Goal: Task Accomplishment & Management: Manage account settings

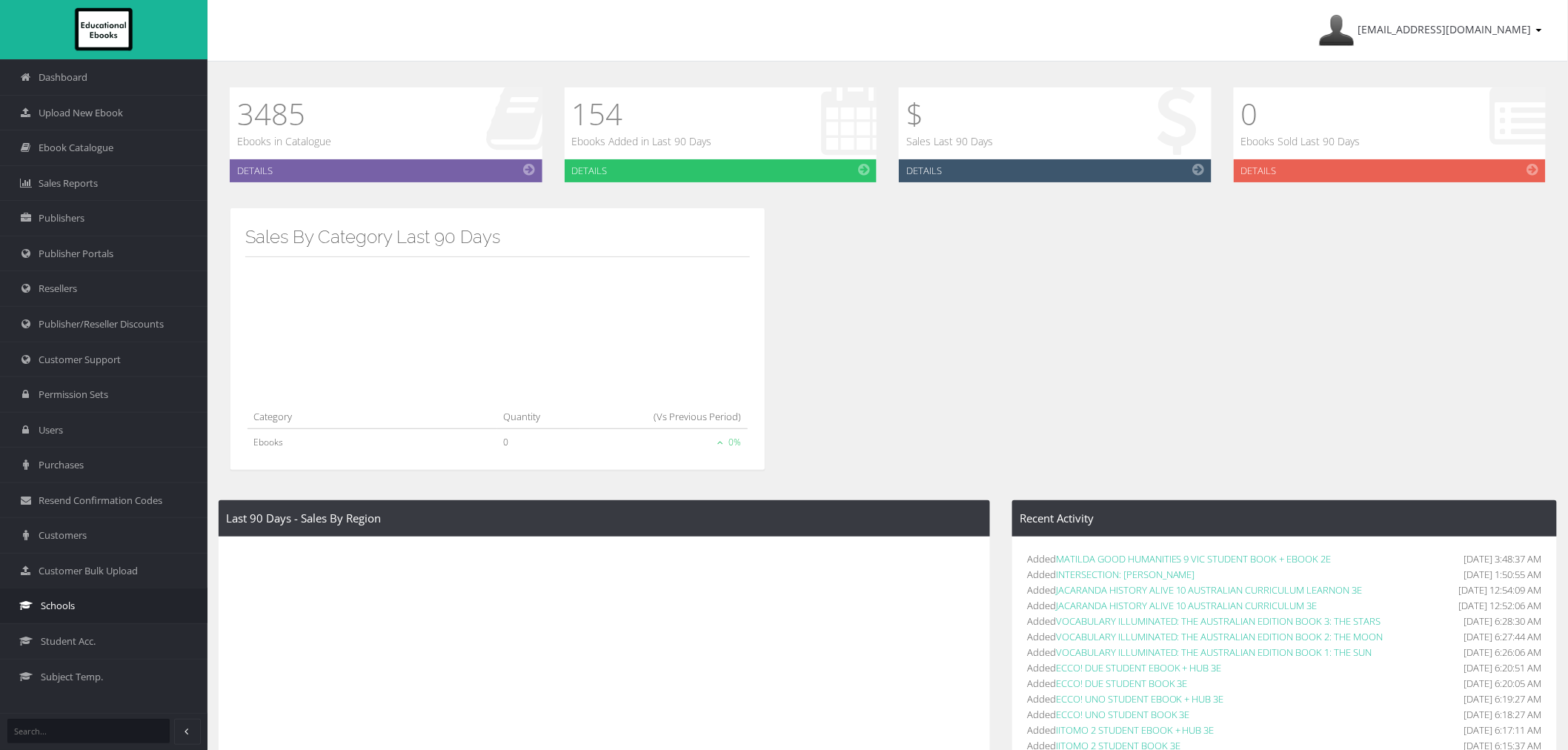
click at [174, 615] on link "Schools" at bounding box center [103, 605] width 207 height 36
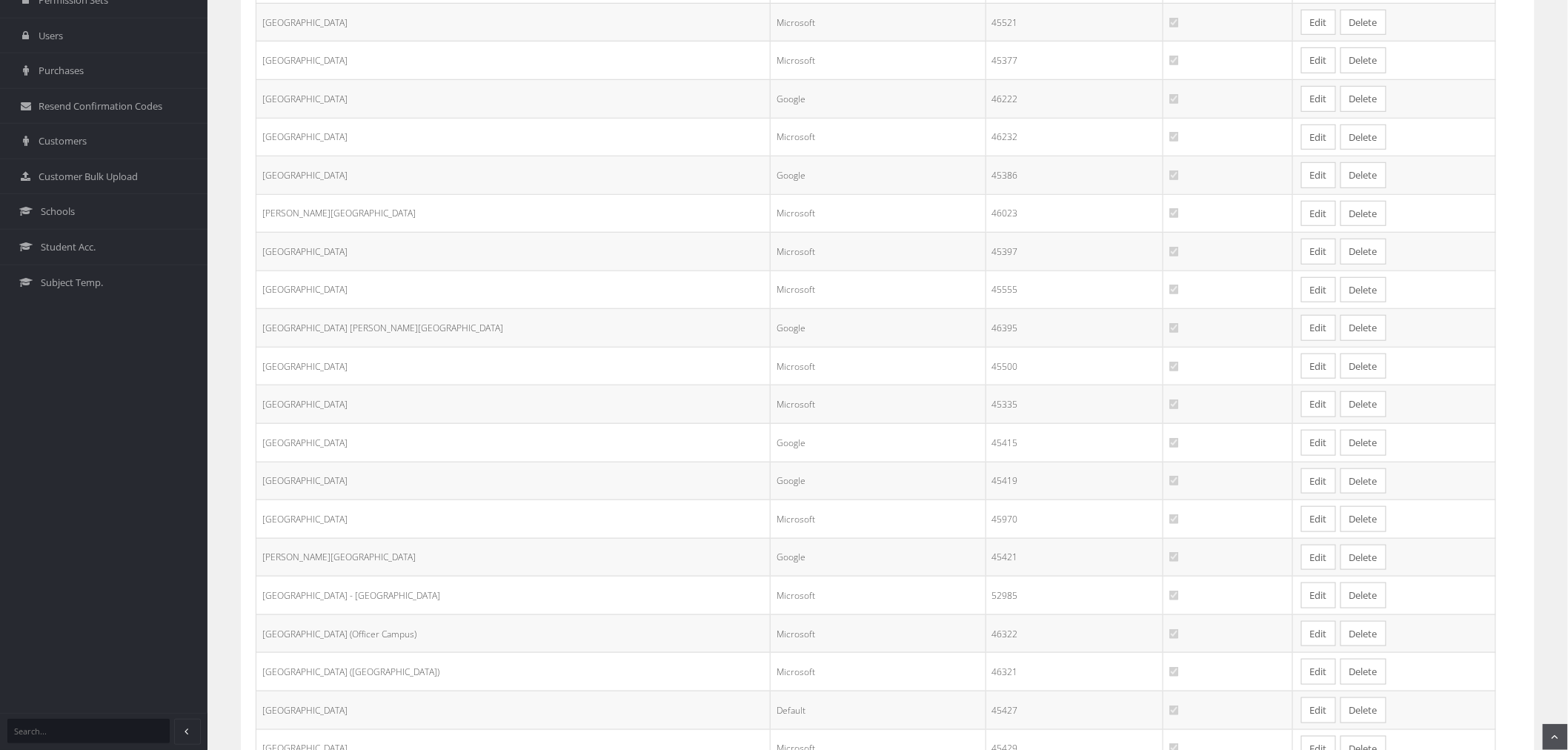
scroll to position [568, 0]
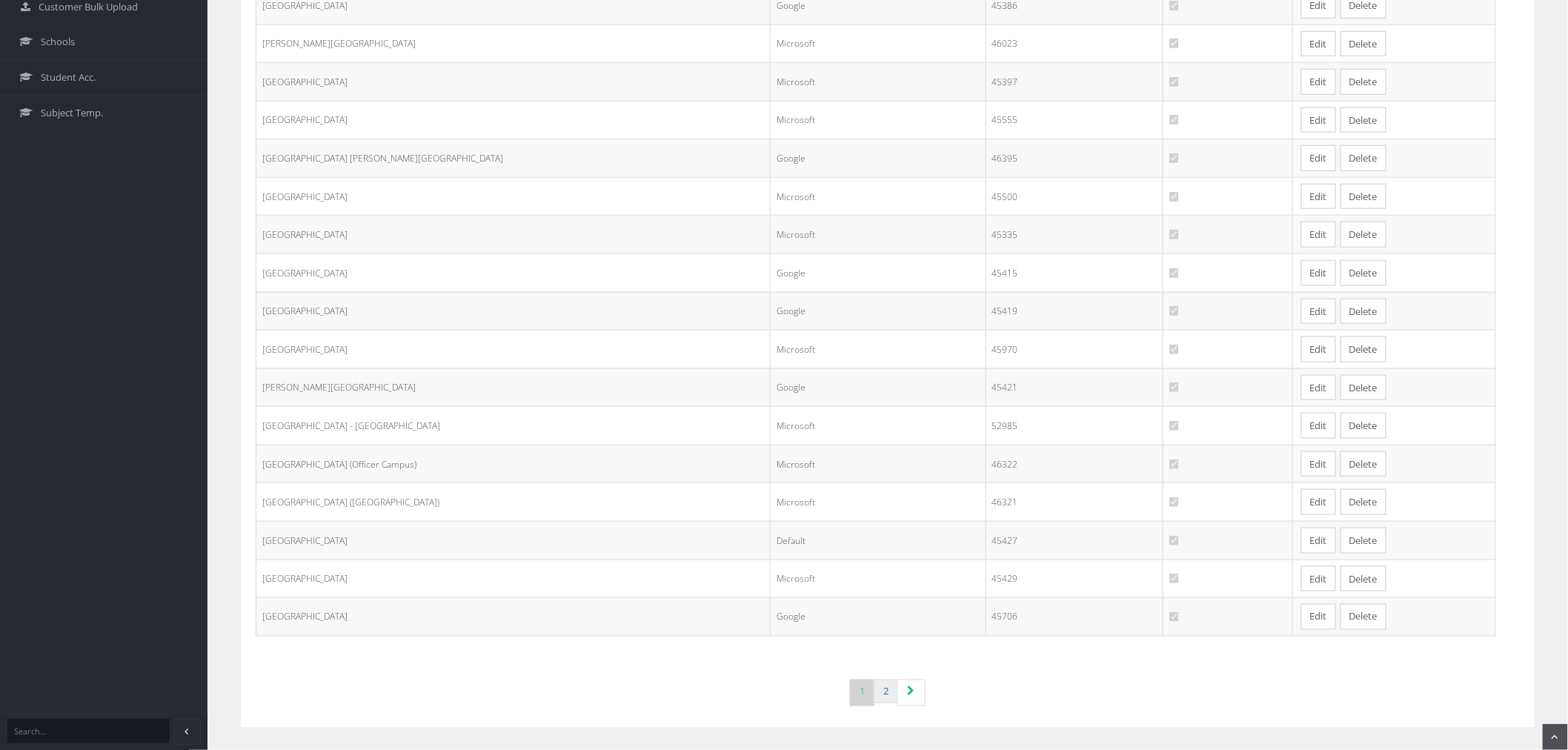
click at [884, 685] on link "2" at bounding box center [885, 691] width 24 height 24
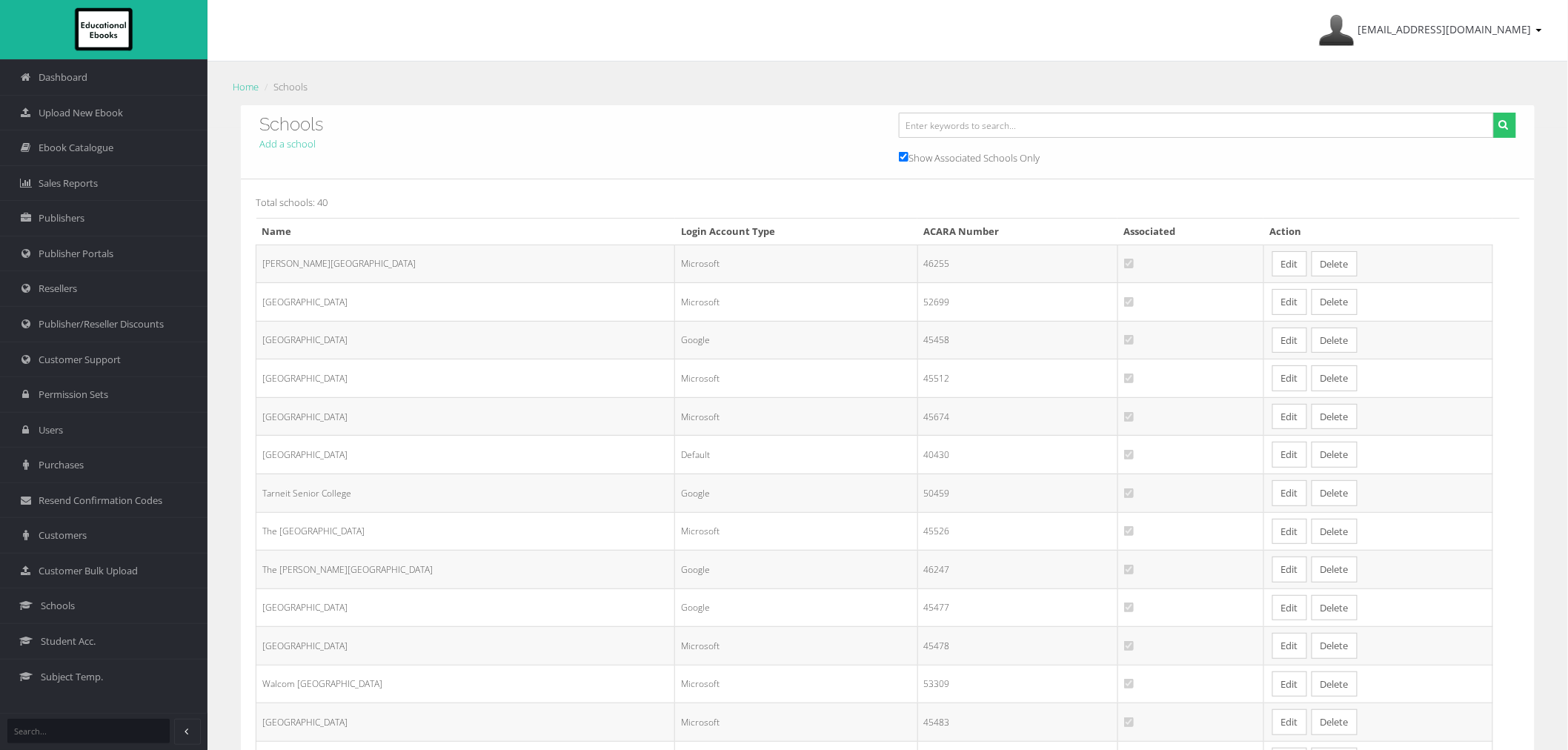
click at [1280, 424] on link "Edit" at bounding box center [1289, 417] width 35 height 26
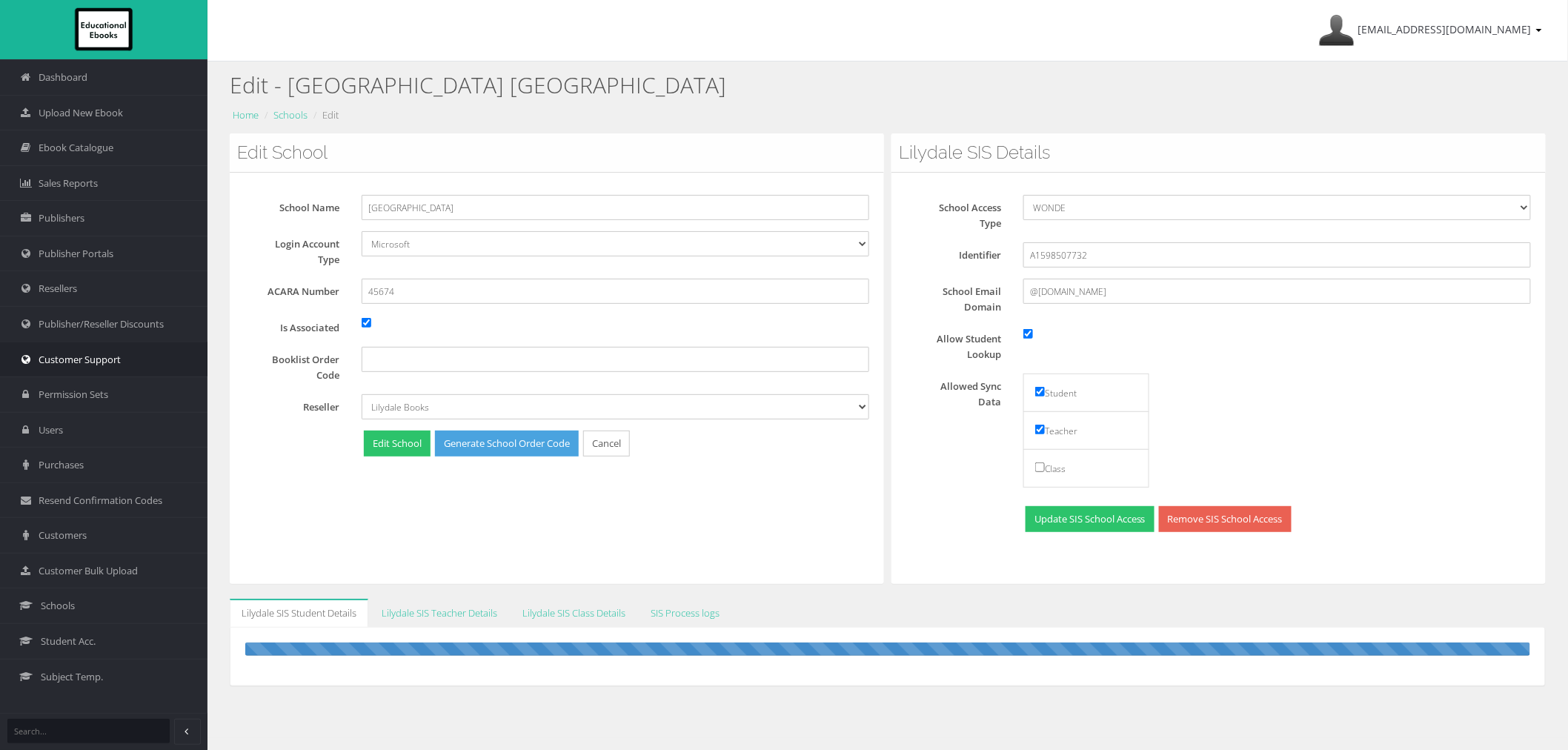
click at [112, 347] on link "Customer Support" at bounding box center [103, 359] width 207 height 36
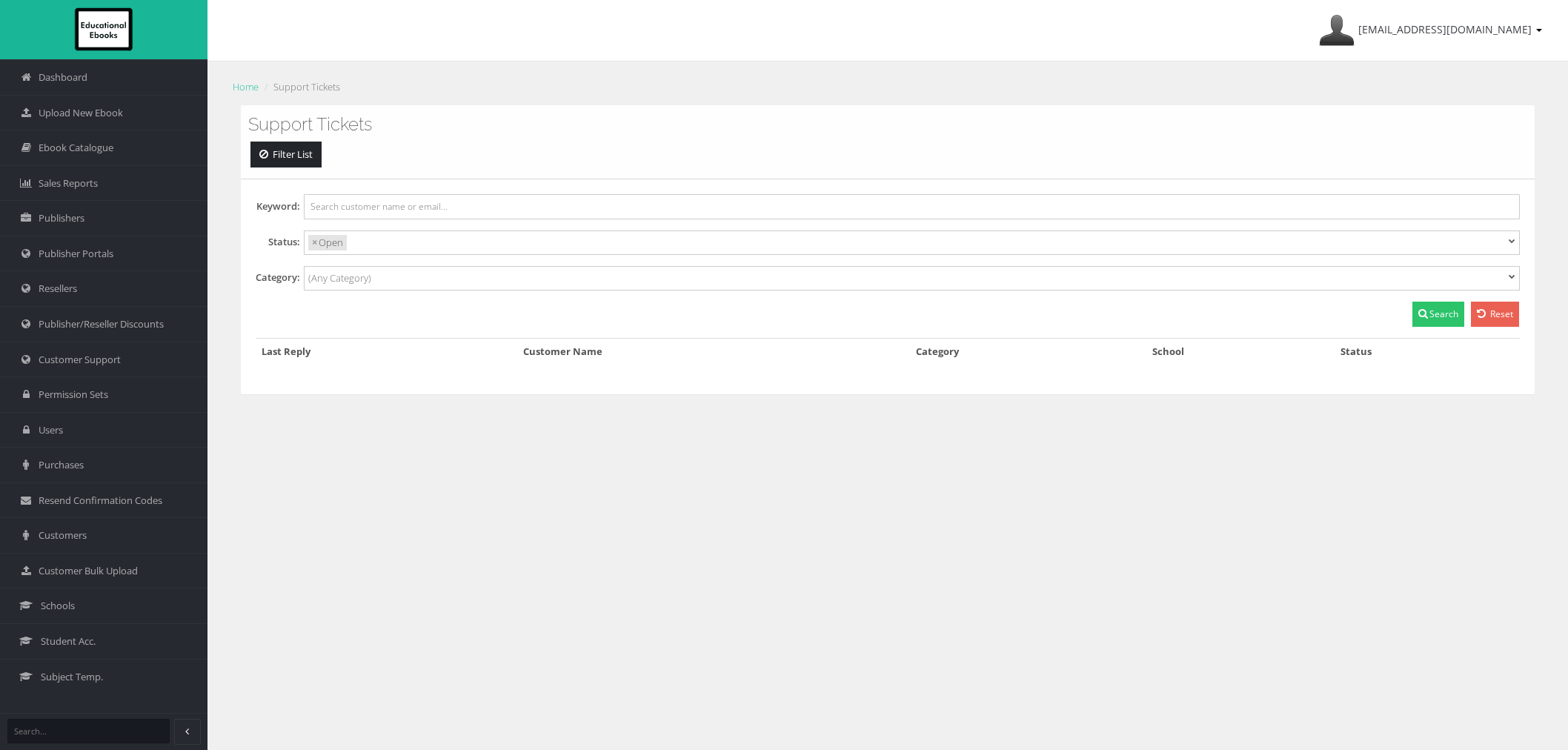
select select
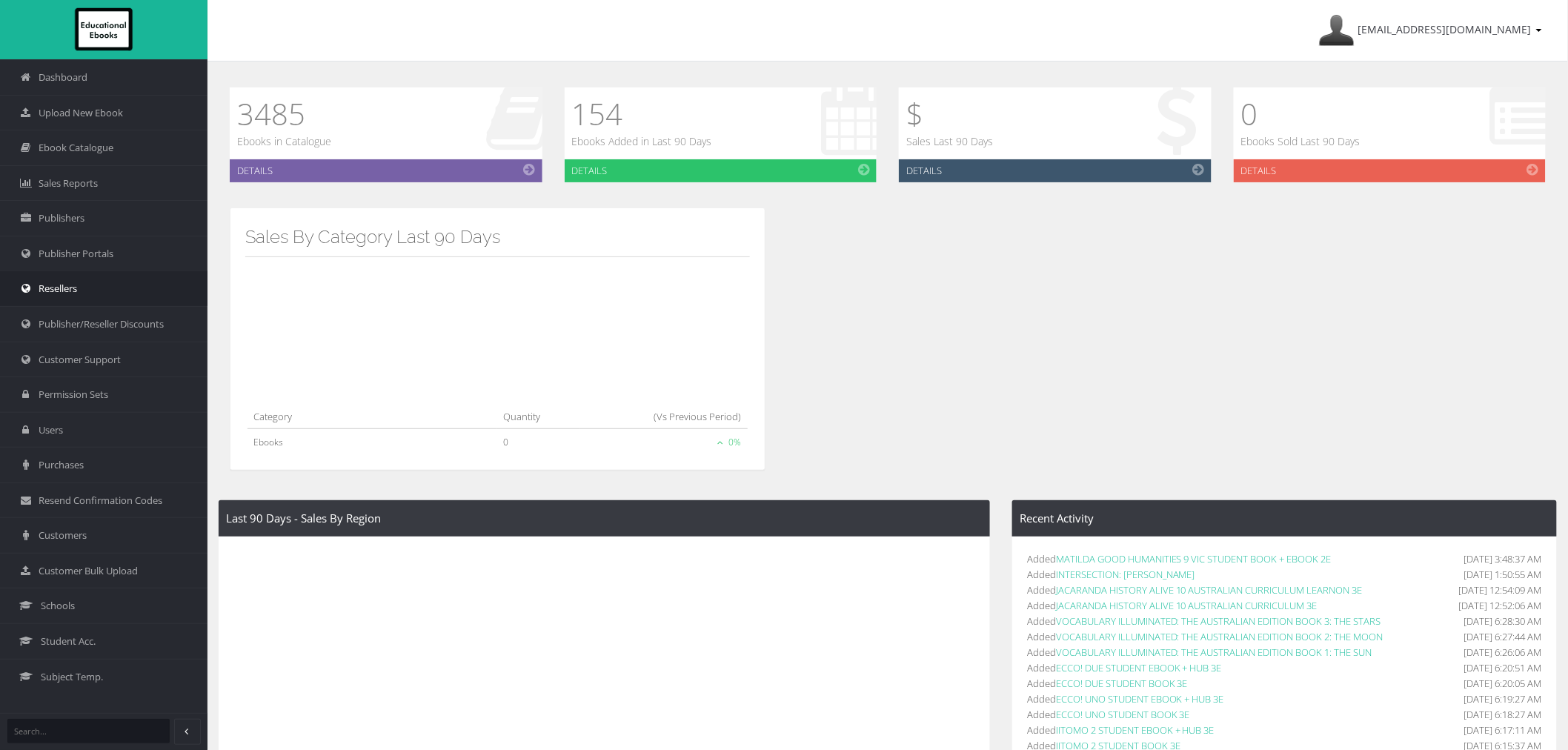
click at [58, 294] on span "Resellers" at bounding box center [58, 288] width 38 height 14
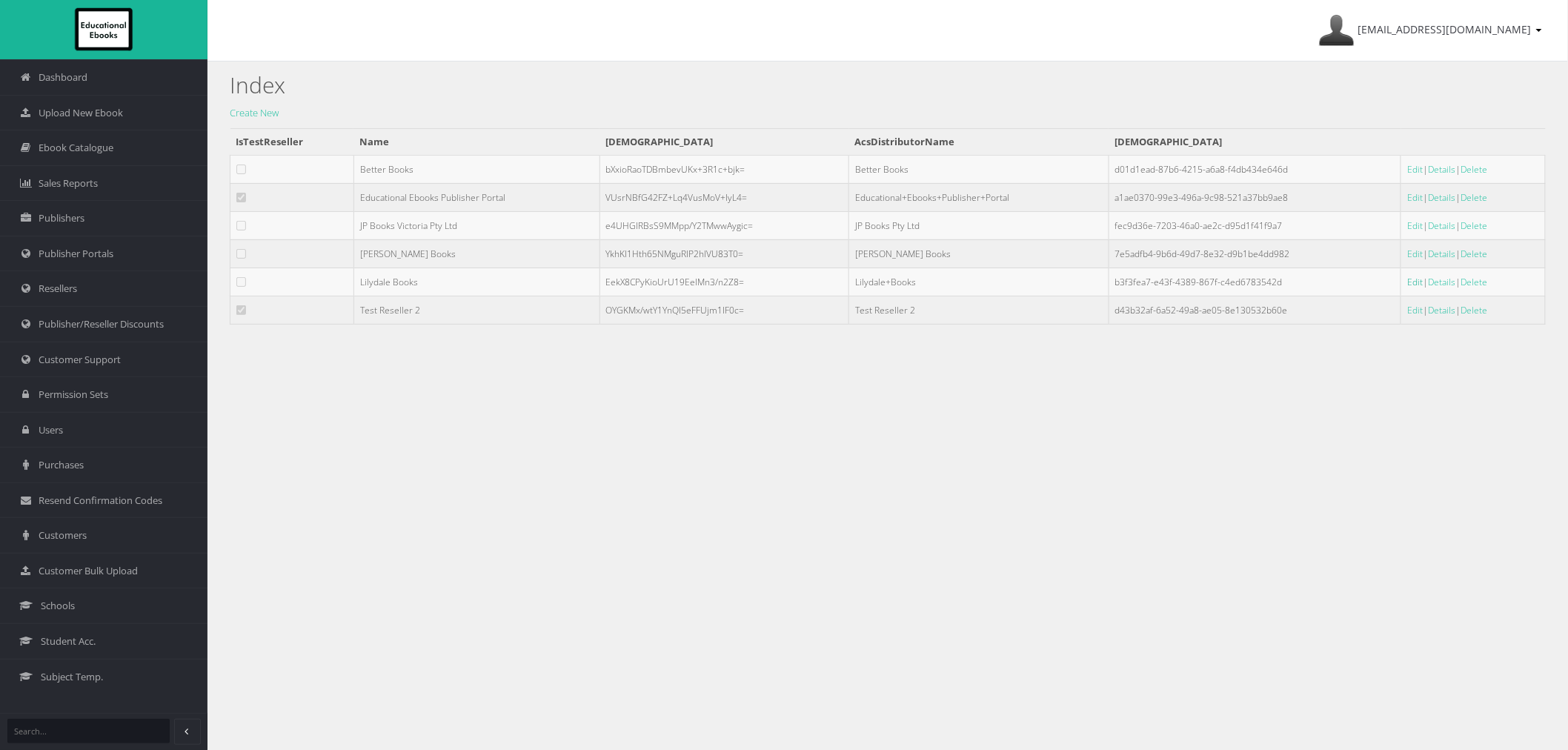
click at [1407, 286] on link "Edit" at bounding box center [1415, 281] width 16 height 12
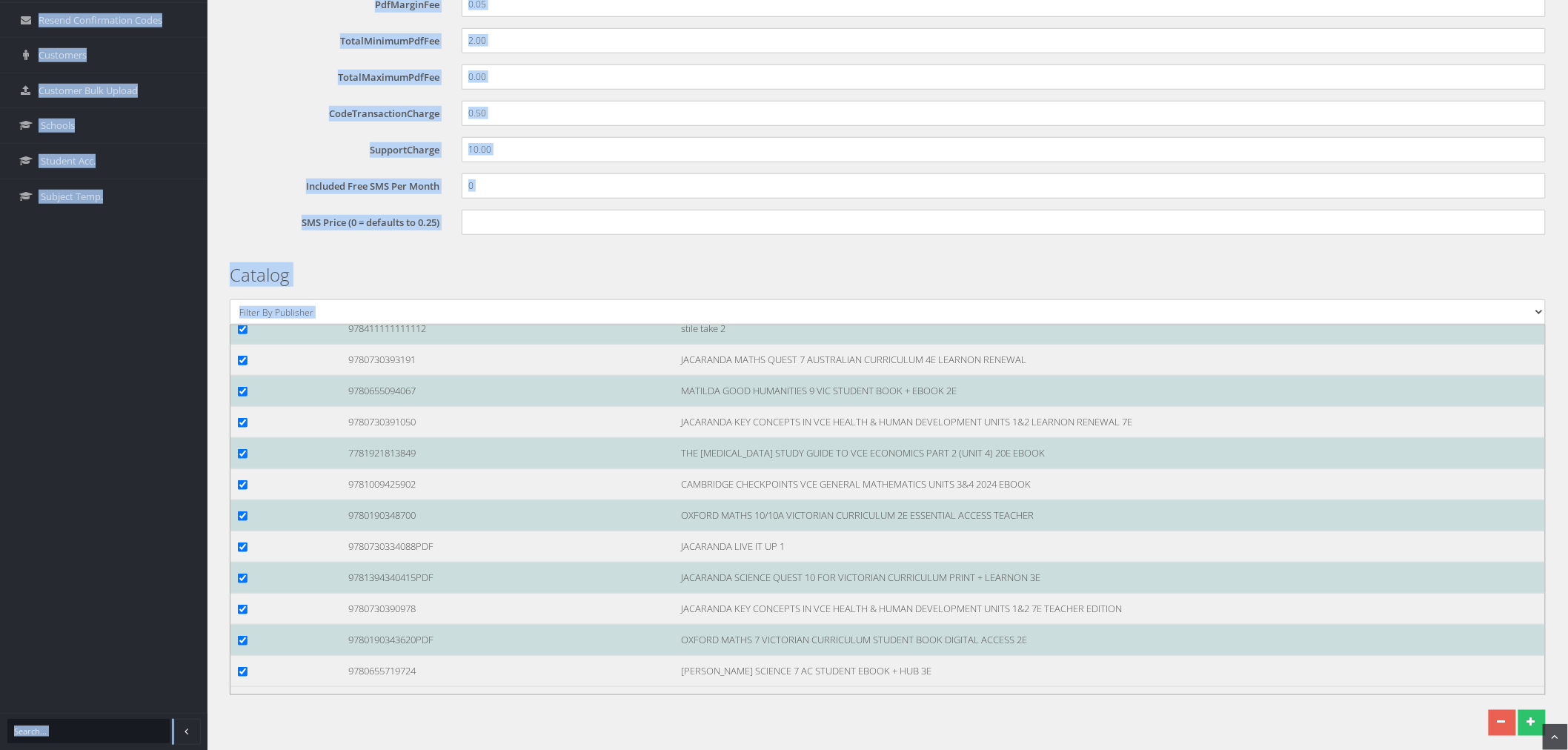
scroll to position [563, 0]
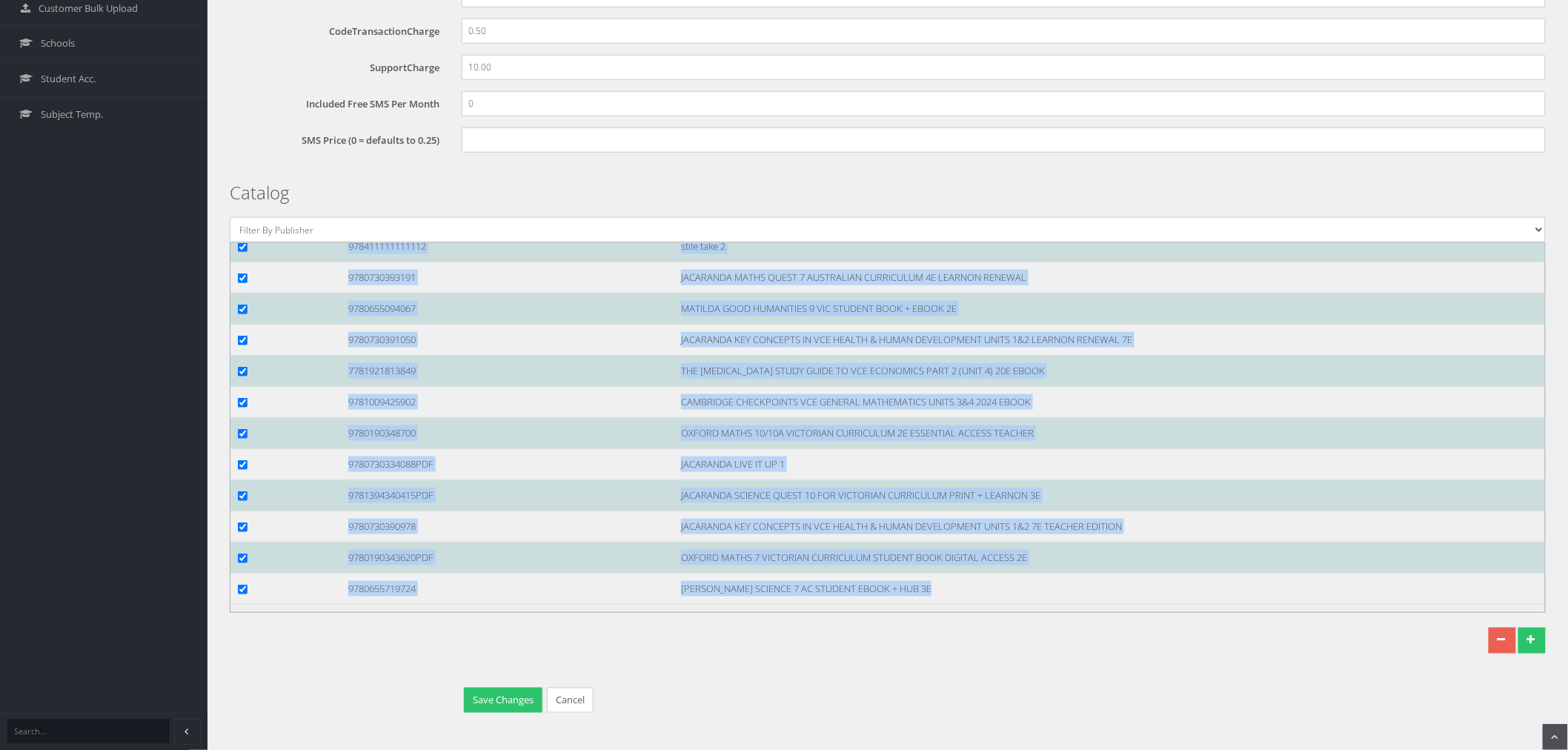
drag, startPoint x: 236, startPoint y: 330, endPoint x: 1292, endPoint y: 664, distance: 1107.6
click at [1292, 664] on div "Reseller IsTestReseller Name Lilydale Books SmsSender Ticket Notification Email…" at bounding box center [887, 129] width 1315 height 1175
copy div "AllCatalog ResellerCatalogItem 999999999991 Geography 3E - Full Width 12345667 …"
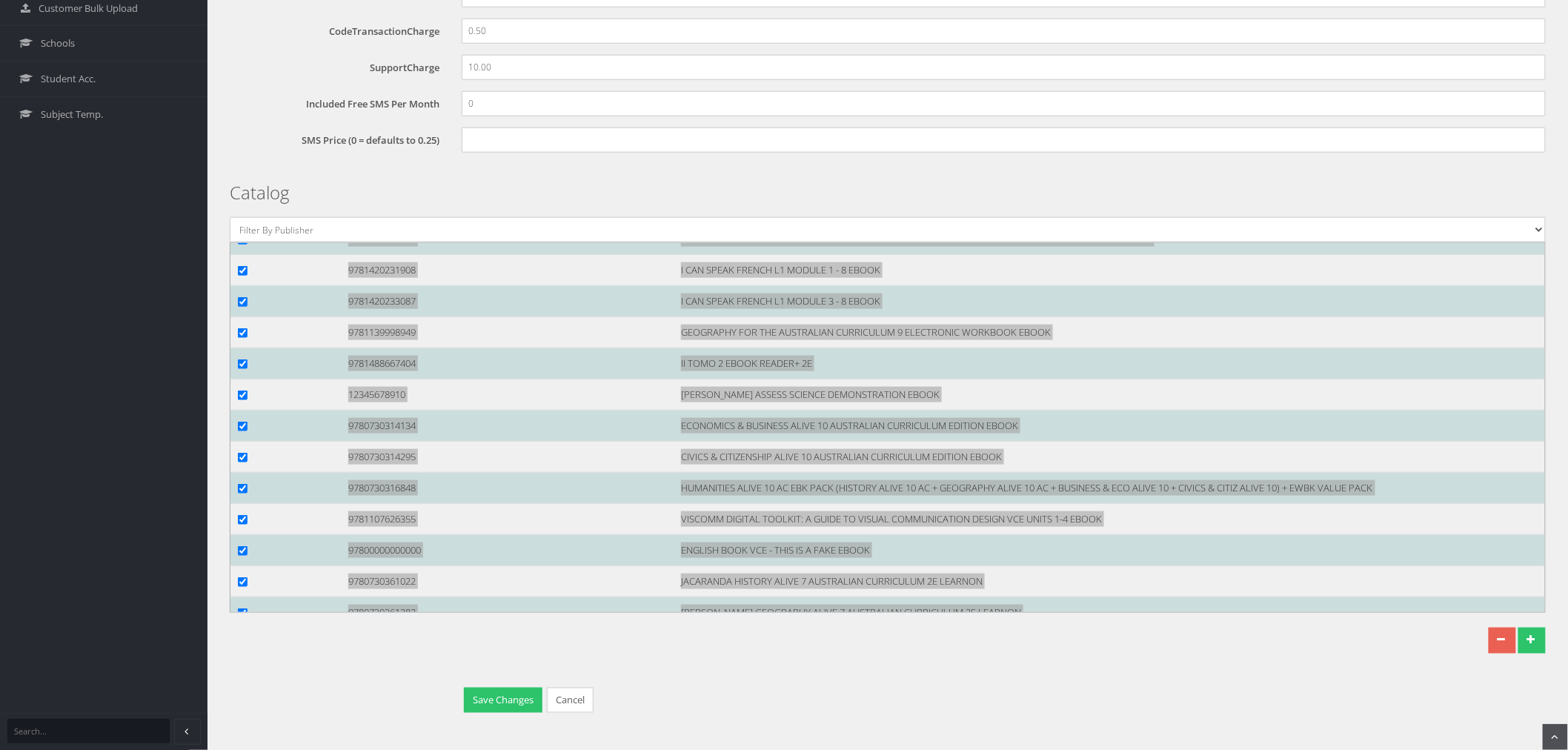
scroll to position [10703, 0]
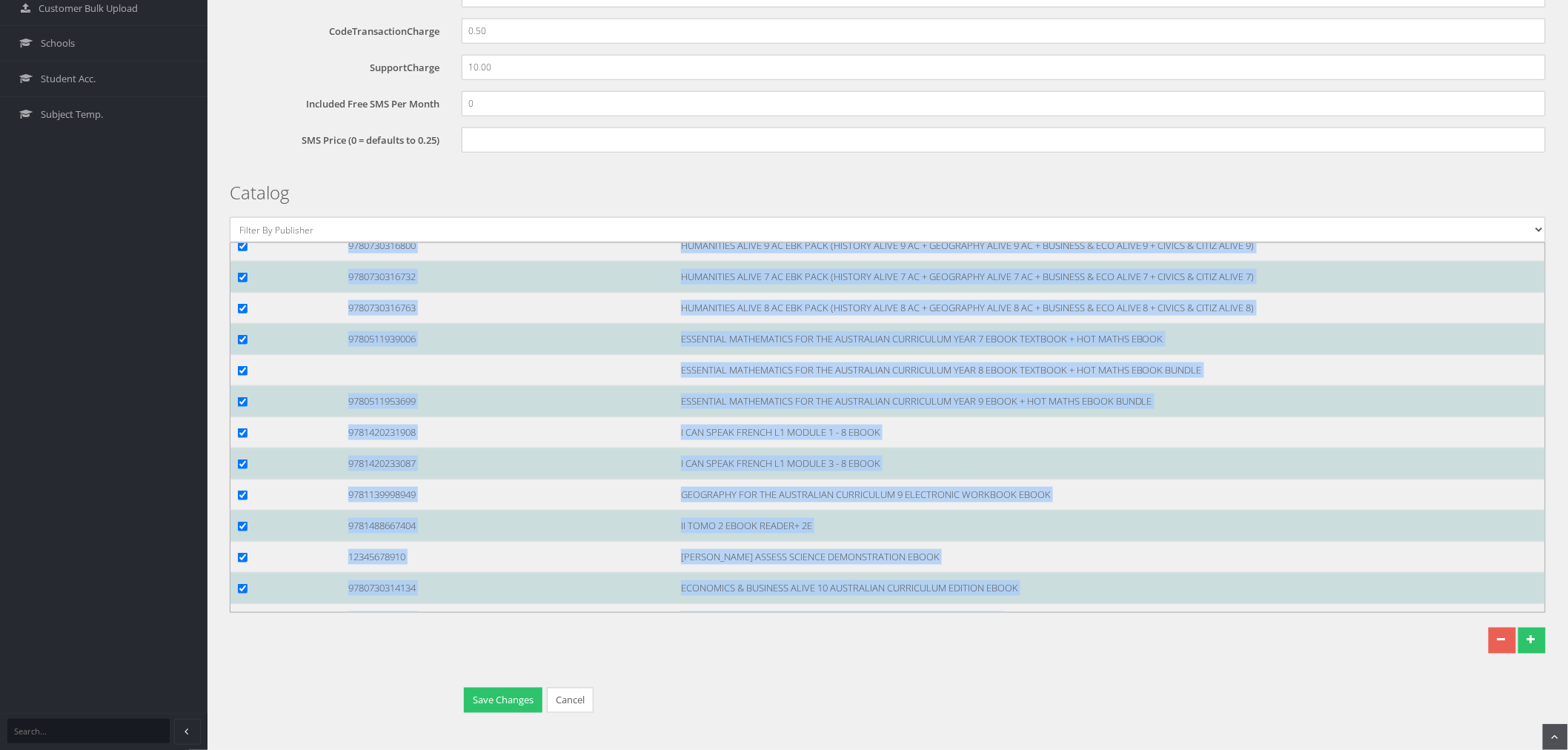
click at [767, 378] on div "ESSENTIAL MATHEMATICS FOR THE AUSTRALIAN CURRICULUM YEAR 8 EBOOK TEXTBOOK + HOT…" at bounding box center [1113, 371] width 886 height 16
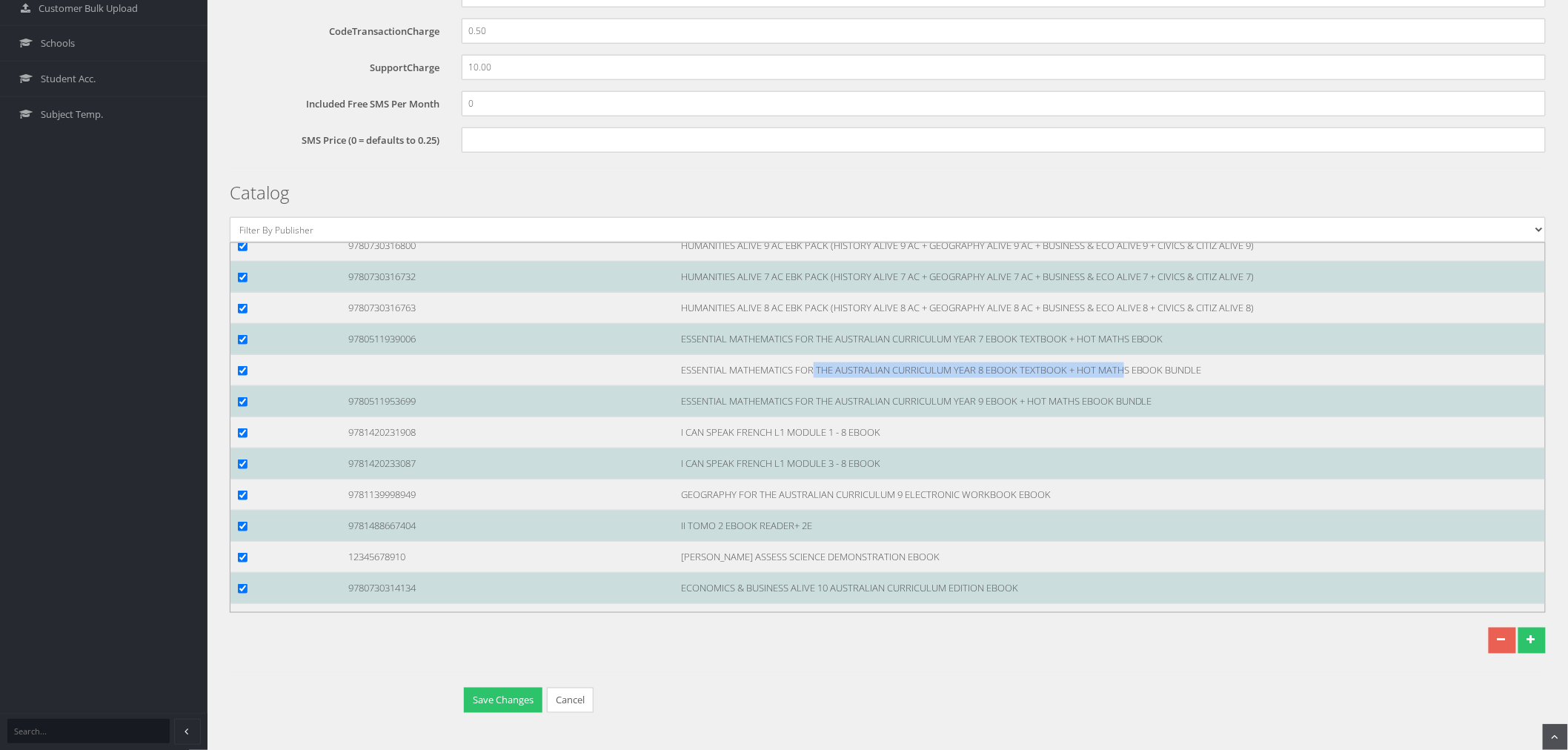
drag, startPoint x: 983, startPoint y: 402, endPoint x: 669, endPoint y: 406, distance: 314.0
click at [670, 378] on div "ESSENTIAL MATHEMATICS FOR THE AUSTRALIAN CURRICULUM YEAR 8 EBOOK TEXTBOOK + HOT…" at bounding box center [1113, 371] width 886 height 16
copy div "ESSENTIAL MATHEMATICS FOR THE AUSTRALIAN CURRICULUM YEAR 8"
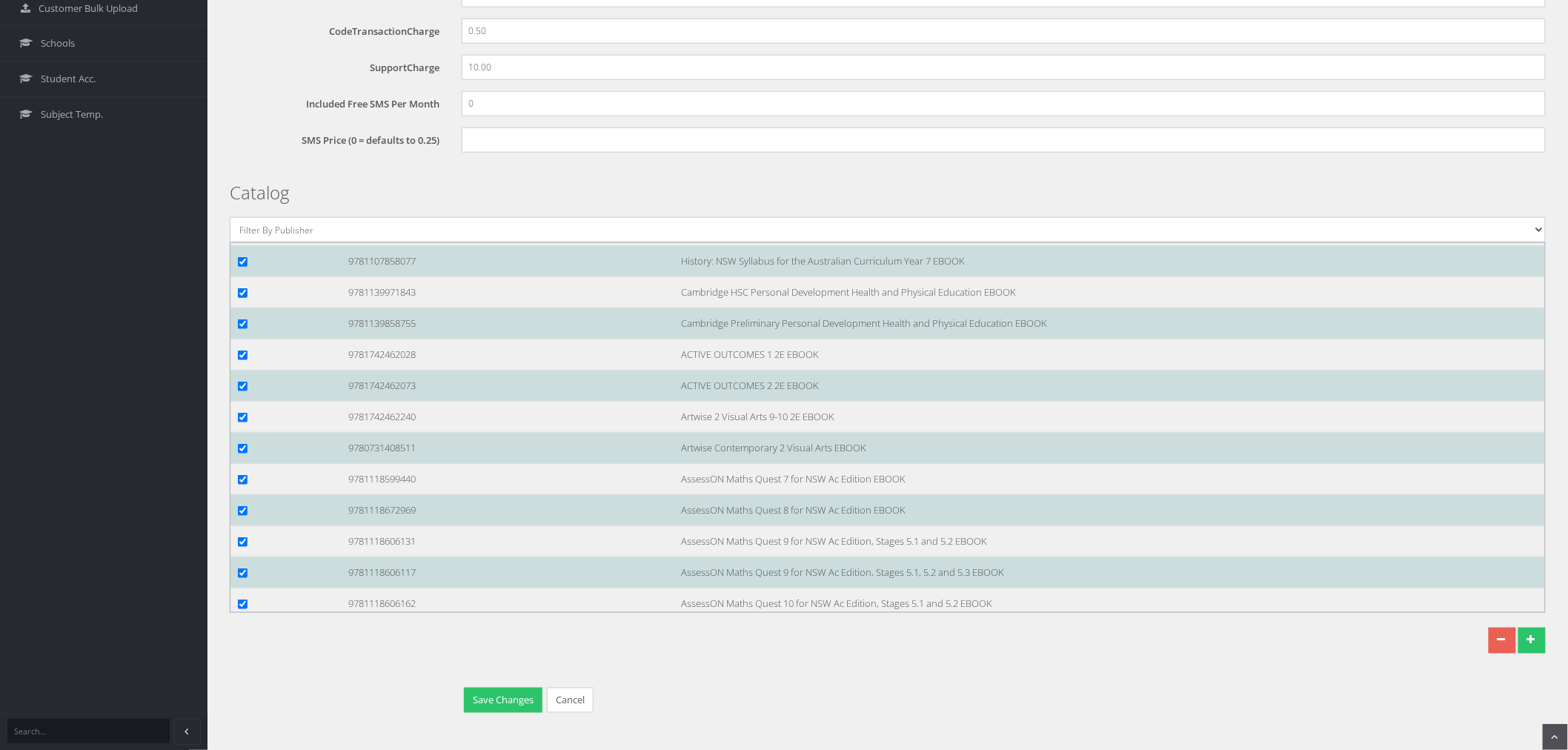
click at [1174, 246] on li "9781107763098 History: NSW Syllabus for the Australian Curriculum Year 9 EBOOK" at bounding box center [891, 231] width 1329 height 31
